Goal: Use online tool/utility: Use online tool/utility

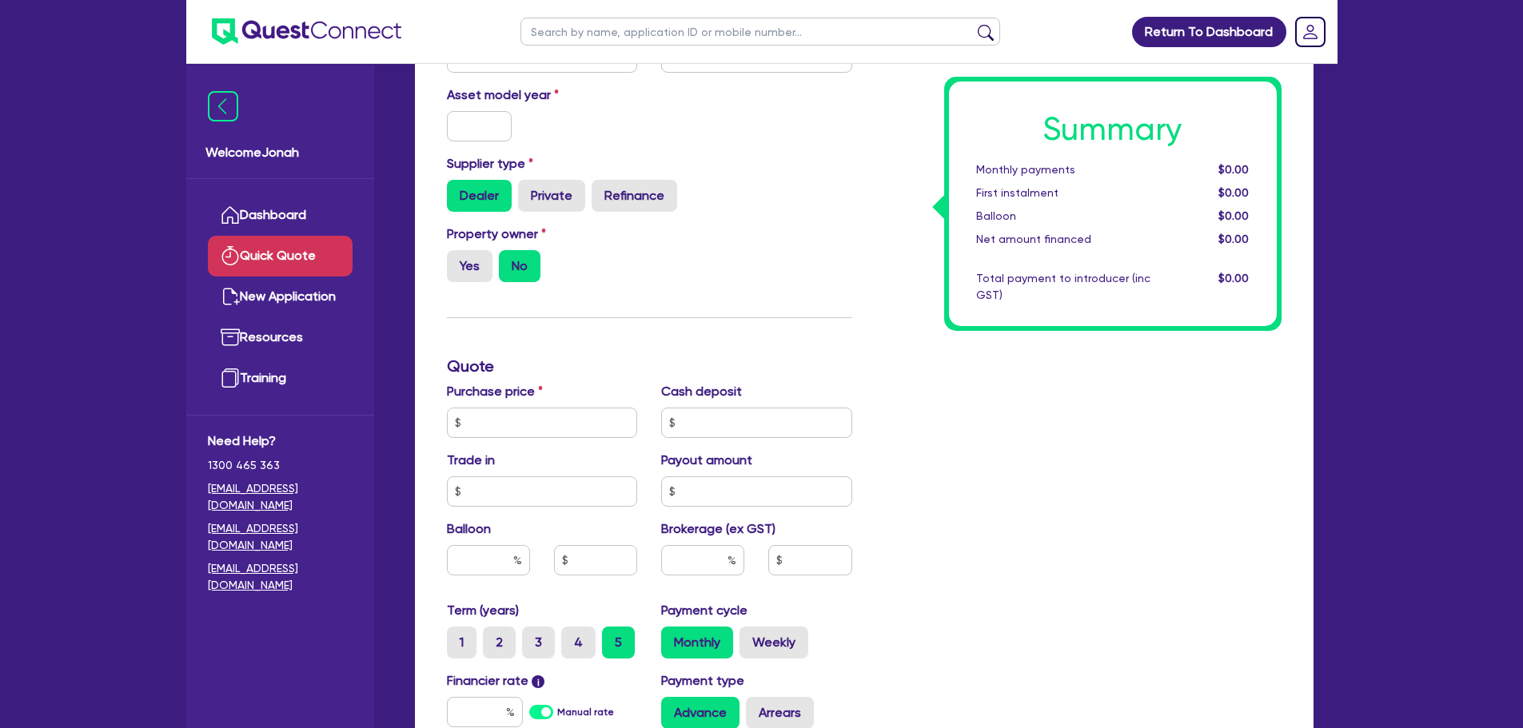
scroll to position [242, 0]
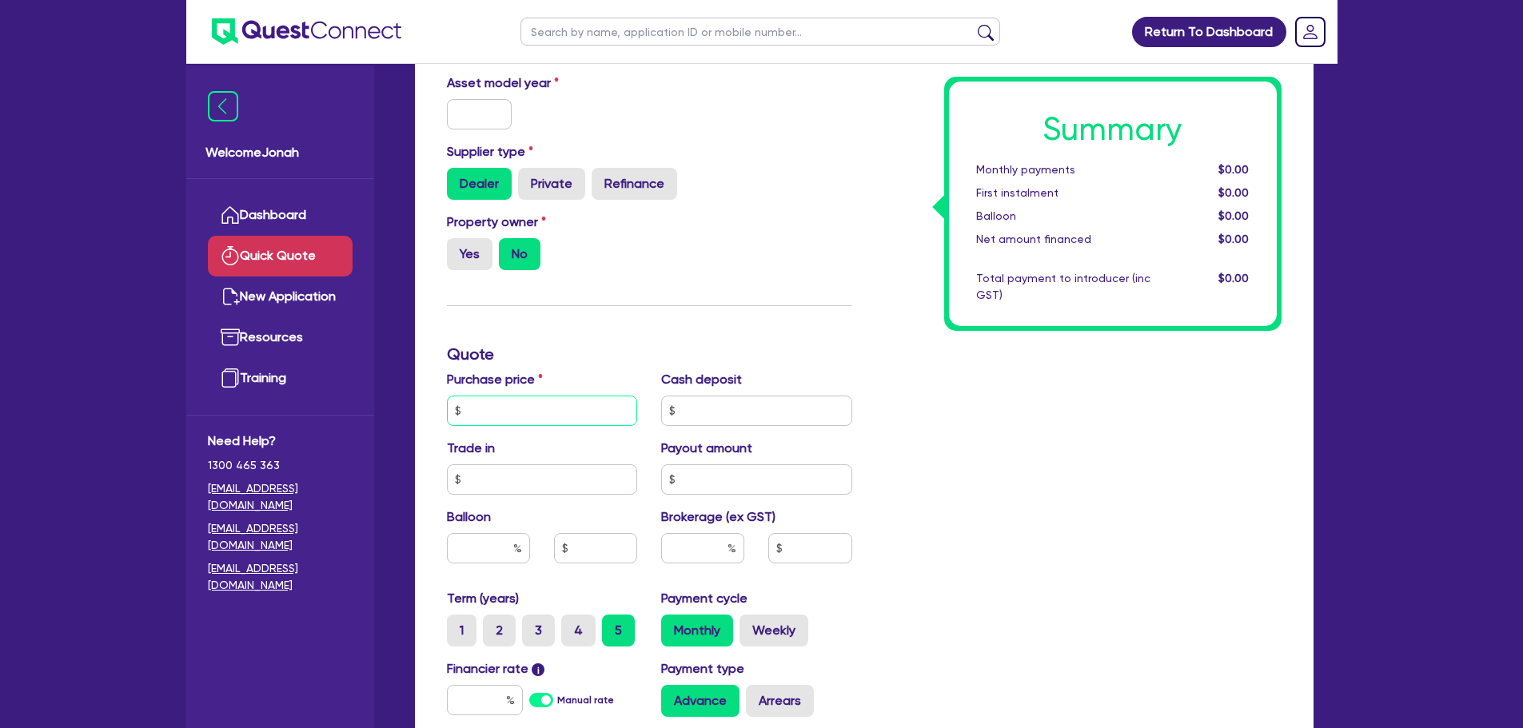
click at [518, 423] on input "text" at bounding box center [542, 411] width 191 height 30
type input "50,000"
drag, startPoint x: 1378, startPoint y: 501, endPoint x: 1040, endPoint y: 557, distance: 342.2
click at [1360, 506] on div "Return To Dashboard Edit Profile Logout Welcome Jonah Dashboard Quick Quote New…" at bounding box center [761, 403] width 1523 height 1291
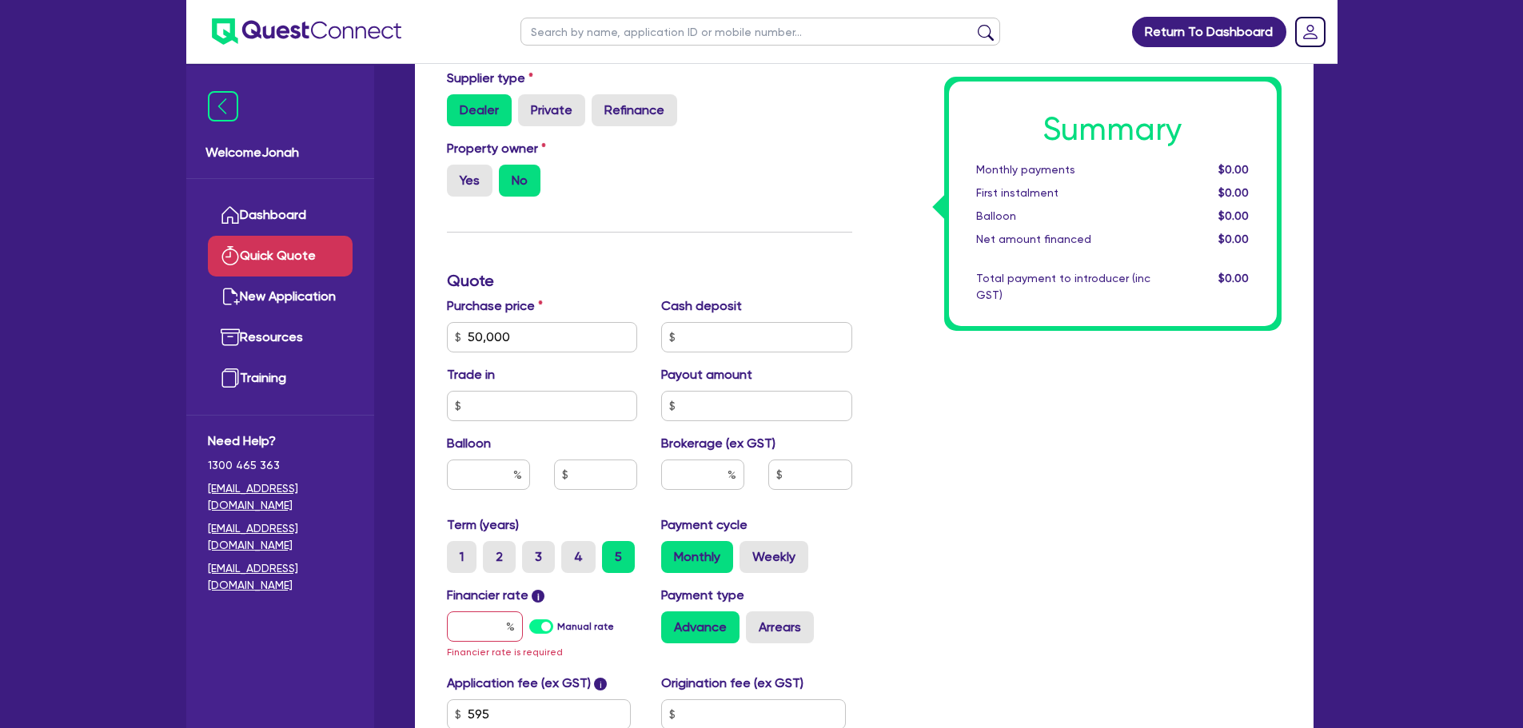
scroll to position [482, 0]
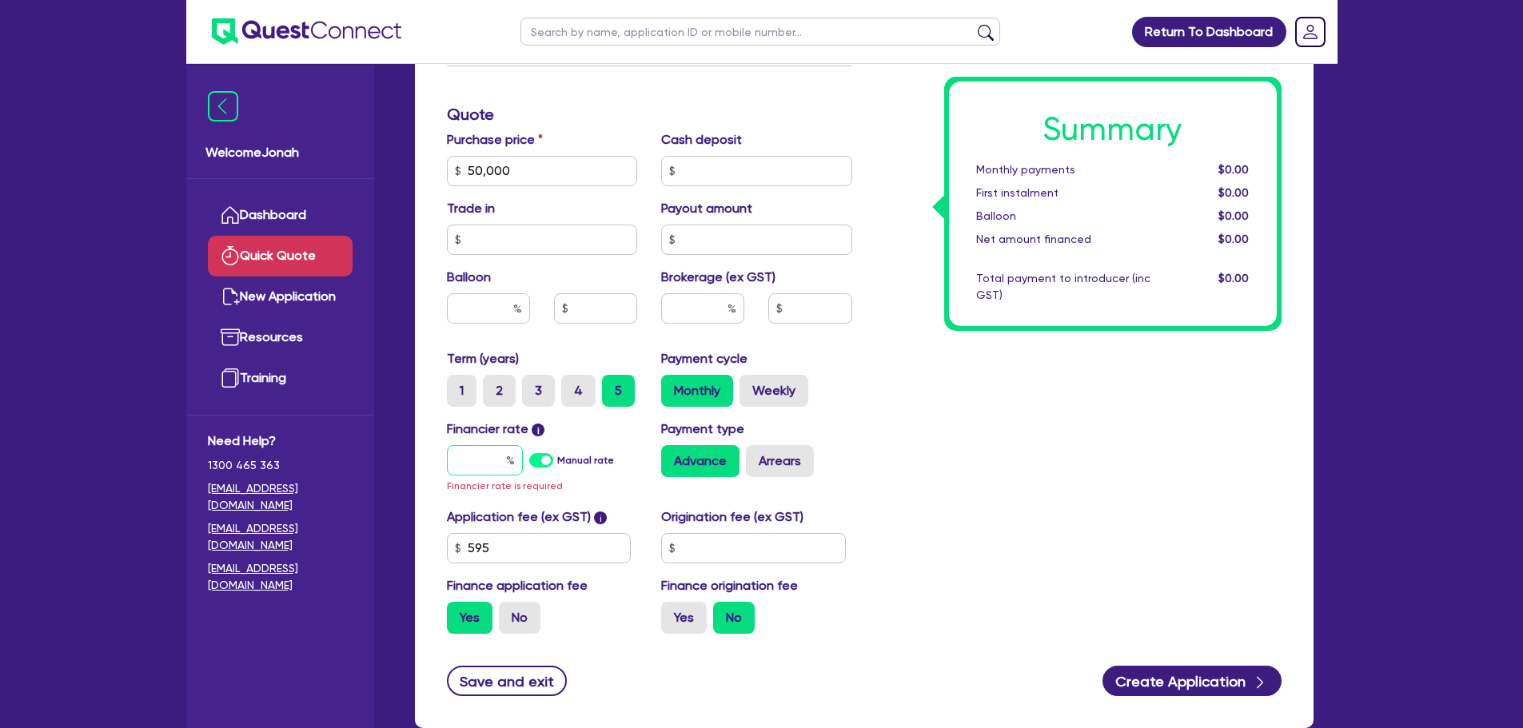
click at [503, 459] on input "text" at bounding box center [485, 460] width 76 height 30
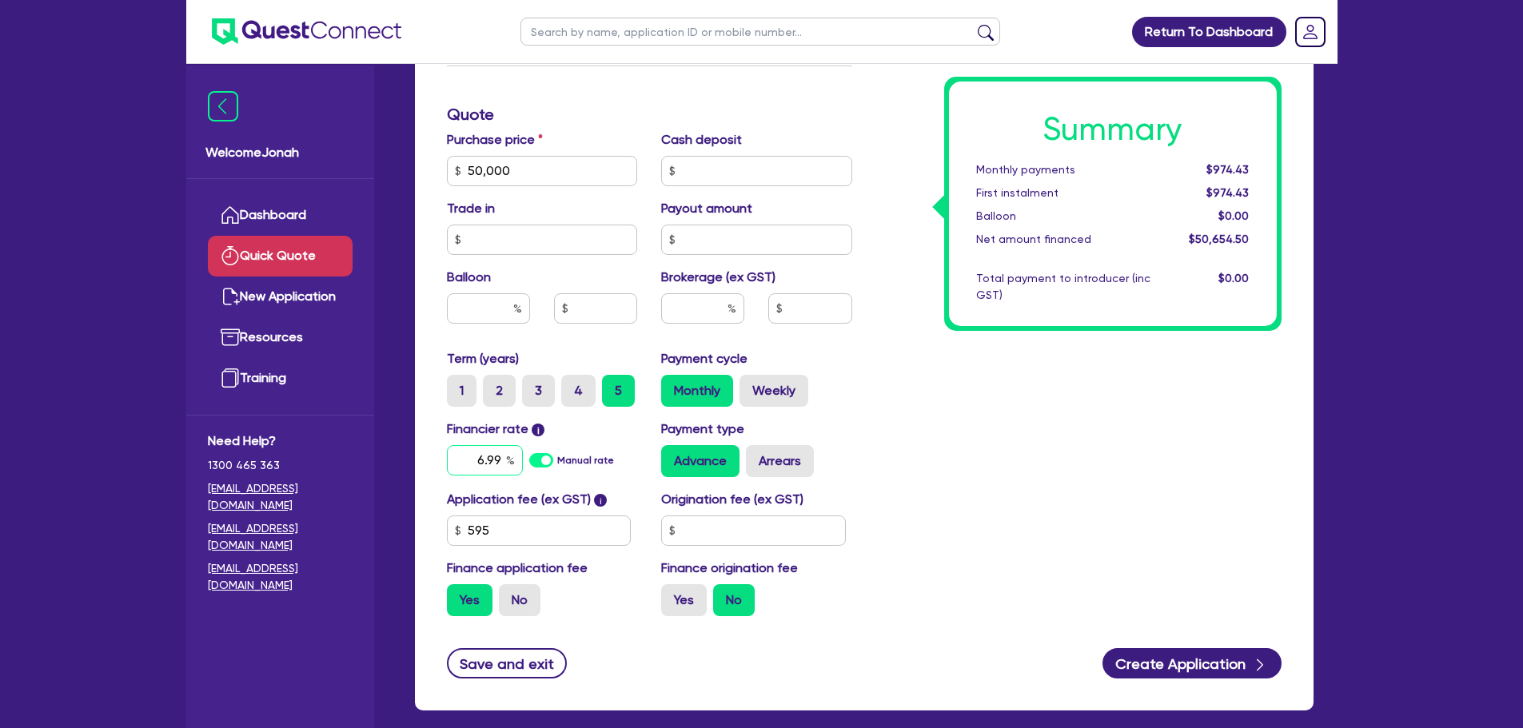
type input "6.99"
click at [719, 307] on input "text" at bounding box center [702, 308] width 83 height 30
type input "8"
type input "4,052.36"
drag, startPoint x: 981, startPoint y: 433, endPoint x: 946, endPoint y: 405, distance: 45.0
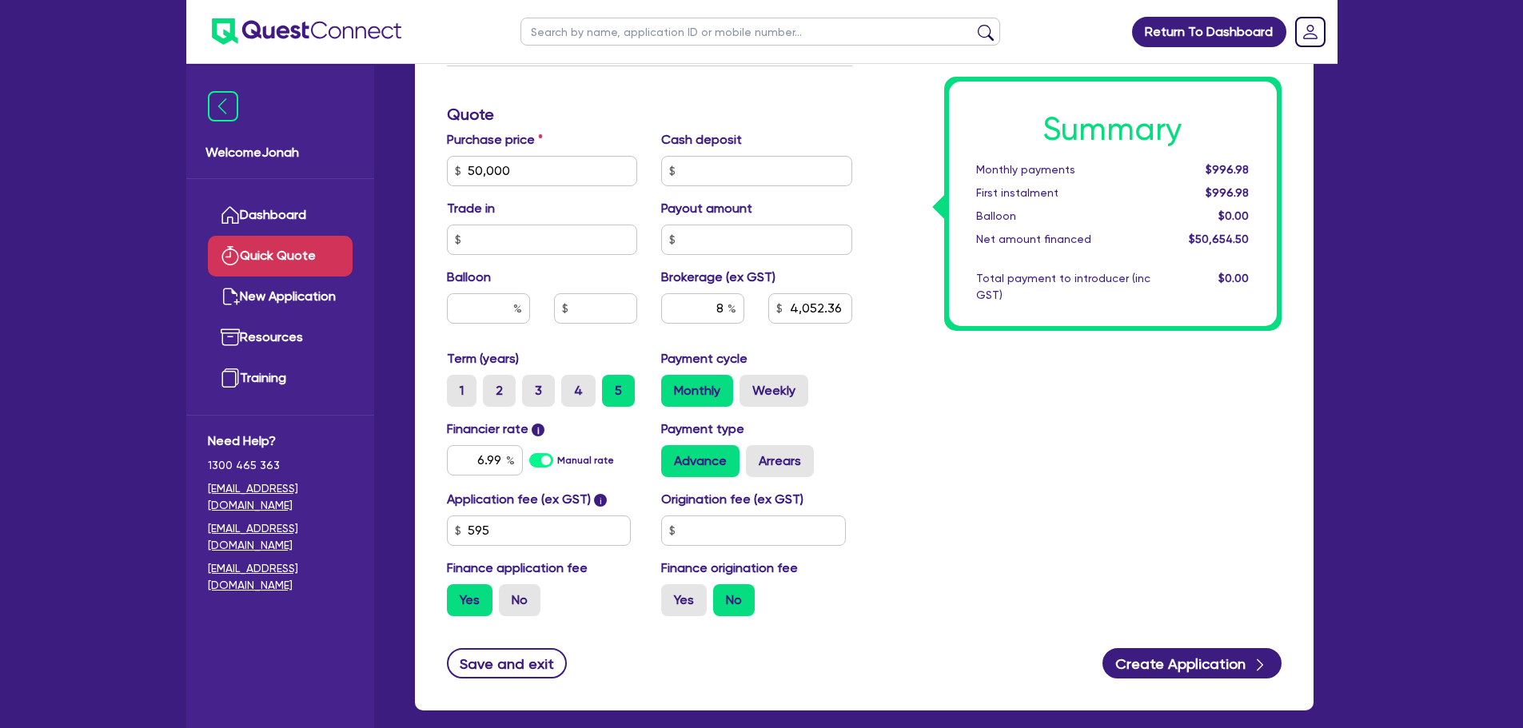
click at [982, 432] on div "Summary Monthly payments $996.98 First instalment $996.98 Balloon $0.00 Net amo…" at bounding box center [1078, 162] width 429 height 935
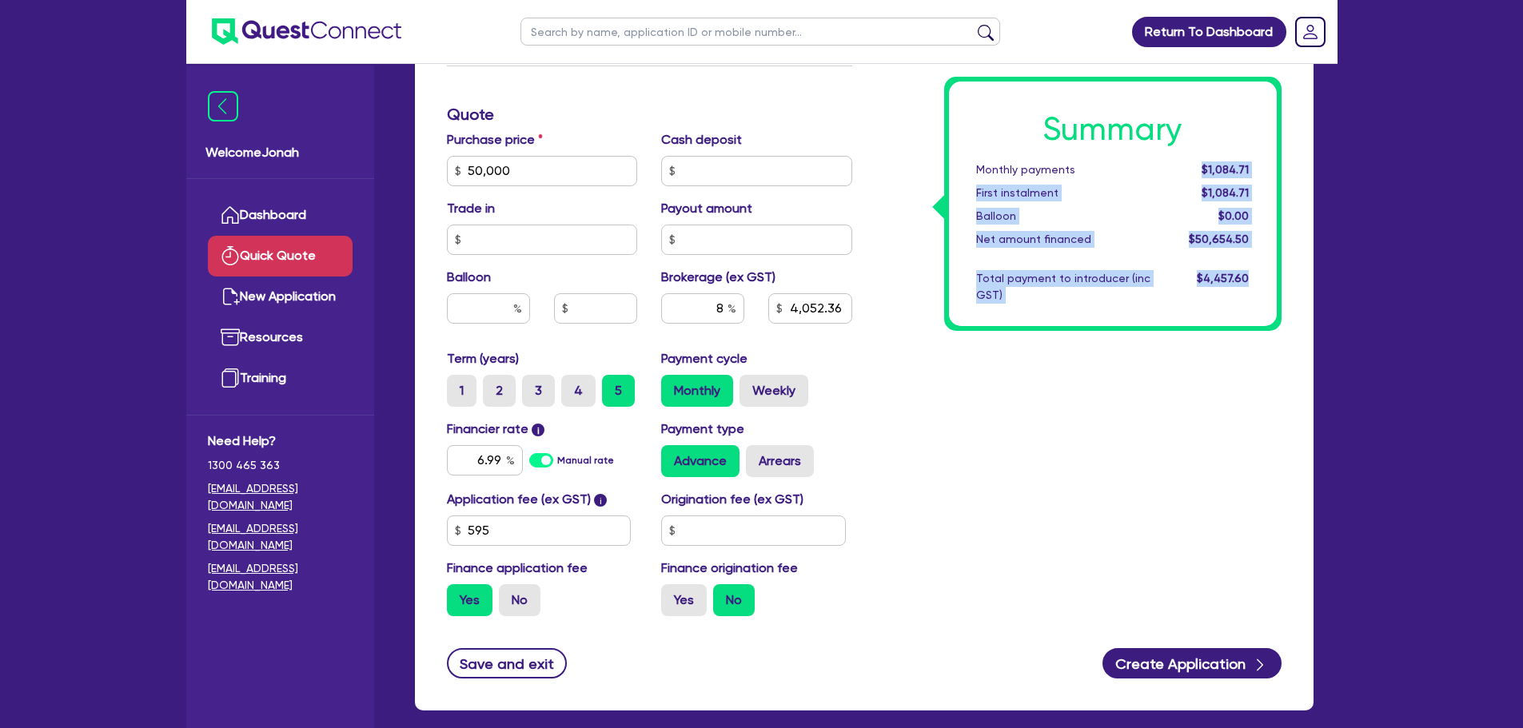
drag, startPoint x: 1139, startPoint y: 159, endPoint x: 1349, endPoint y: 204, distance: 214.2
click at [1349, 204] on div "Return To Dashboard Edit Profile Logout Welcome Jonah Dashboard Quick Quote New…" at bounding box center [761, 163] width 1175 height 1291
click at [1150, 299] on div "Total payment to introducer (inc GST)" at bounding box center [1063, 287] width 198 height 34
click at [879, 427] on div "Summary Monthly payments $1,084.71 First instalment $1,084.71 Balloon $0.00 Net…" at bounding box center [1078, 162] width 429 height 935
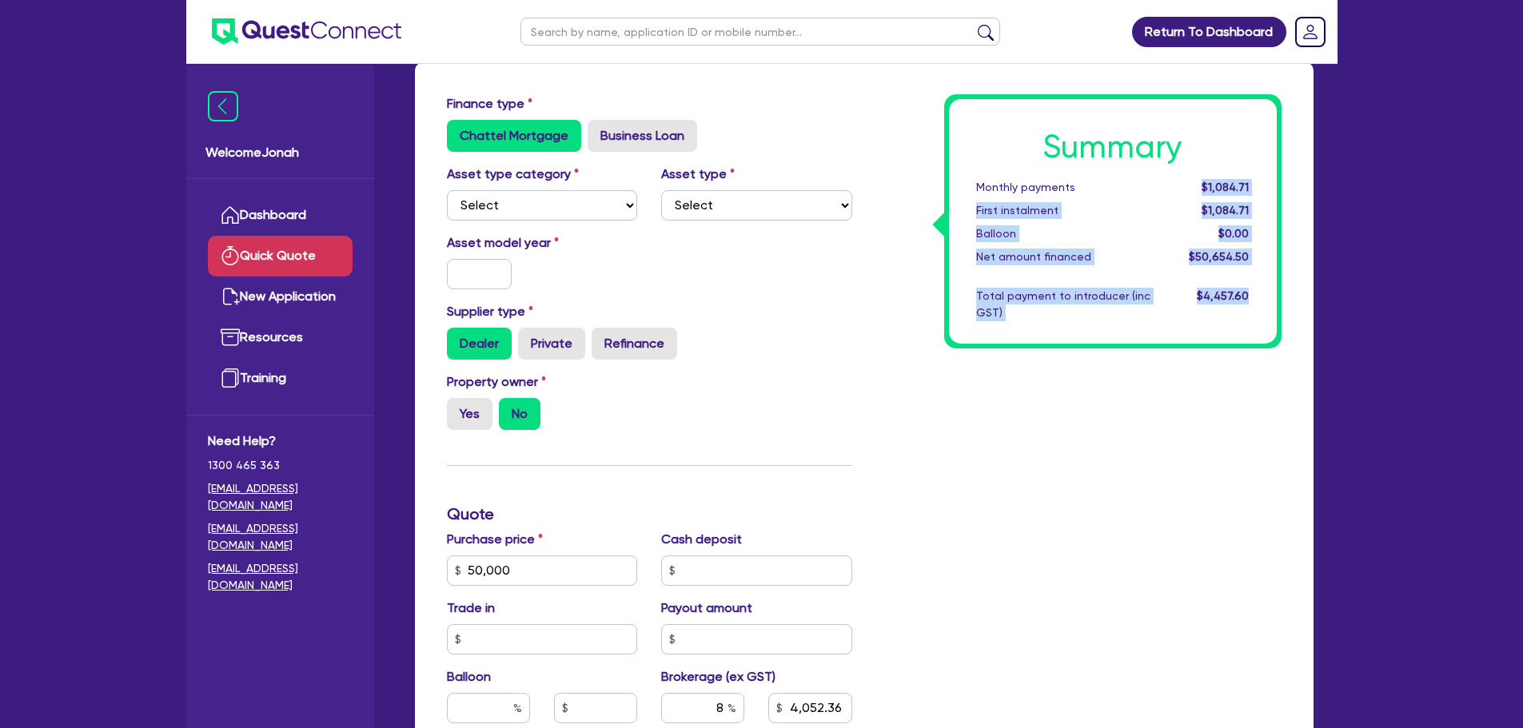
click at [1123, 220] on div "Summary Monthly payments $1,084.71 First instalment $1,084.71 Balloon $0.00 Net…" at bounding box center [1113, 221] width 328 height 245
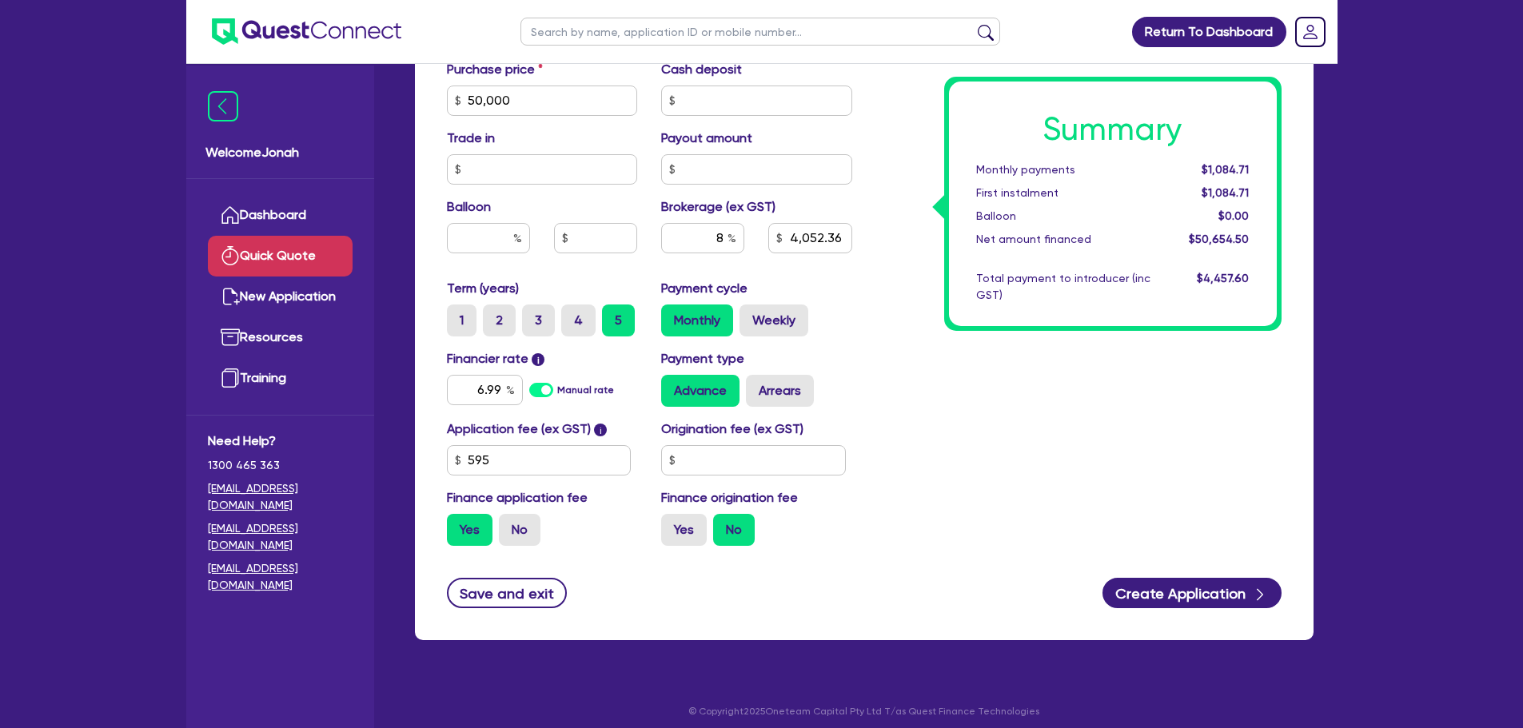
scroll to position [162, 0]
